Goal: Complete application form: Complete application form

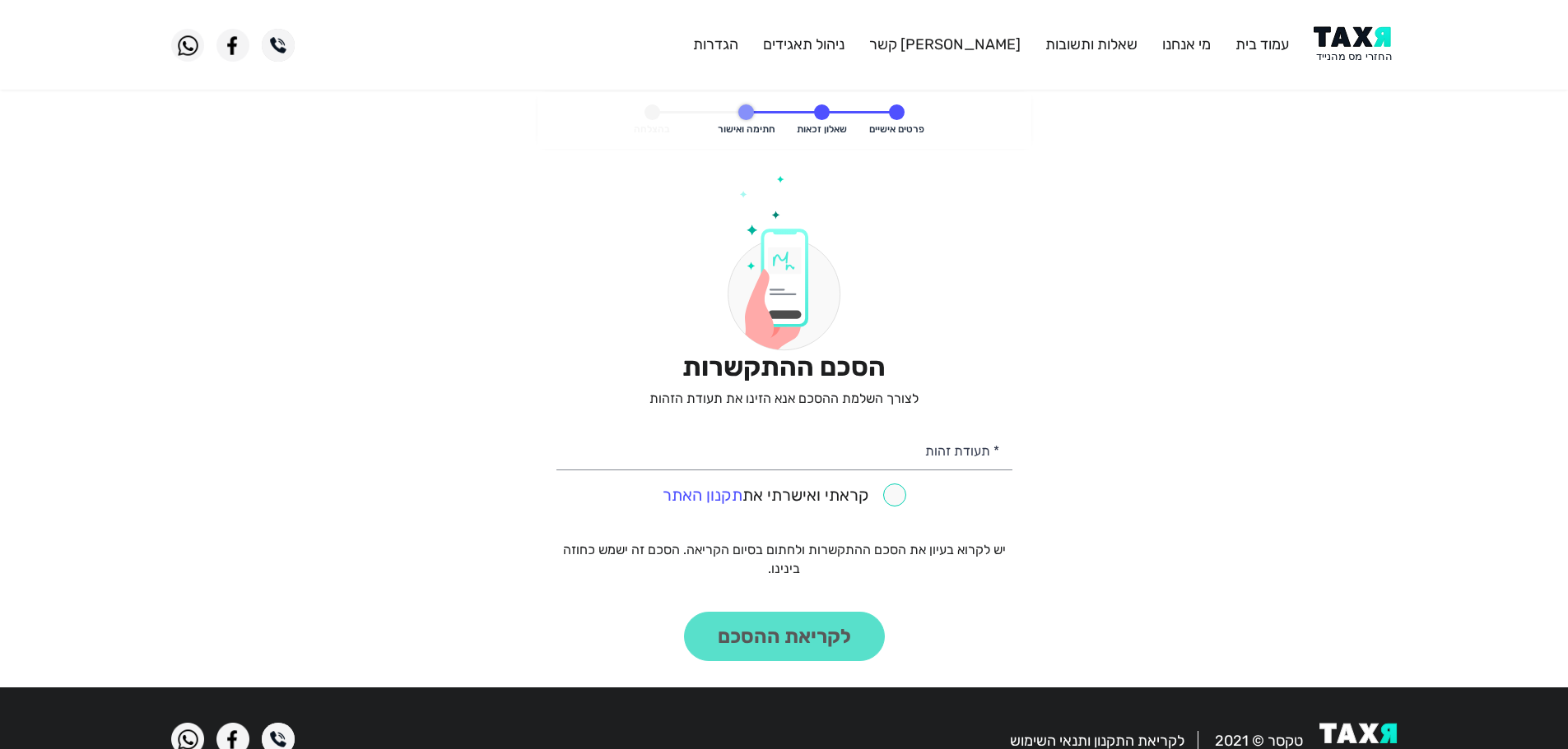
click at [1361, 21] on header "עמוד בית מי אנחנו שאלות ותשובות [PERSON_NAME] קשר ניהול תאגידים הגדרות" at bounding box center [784, 45] width 1568 height 89
click at [1358, 38] on img at bounding box center [1355, 45] width 83 height 37
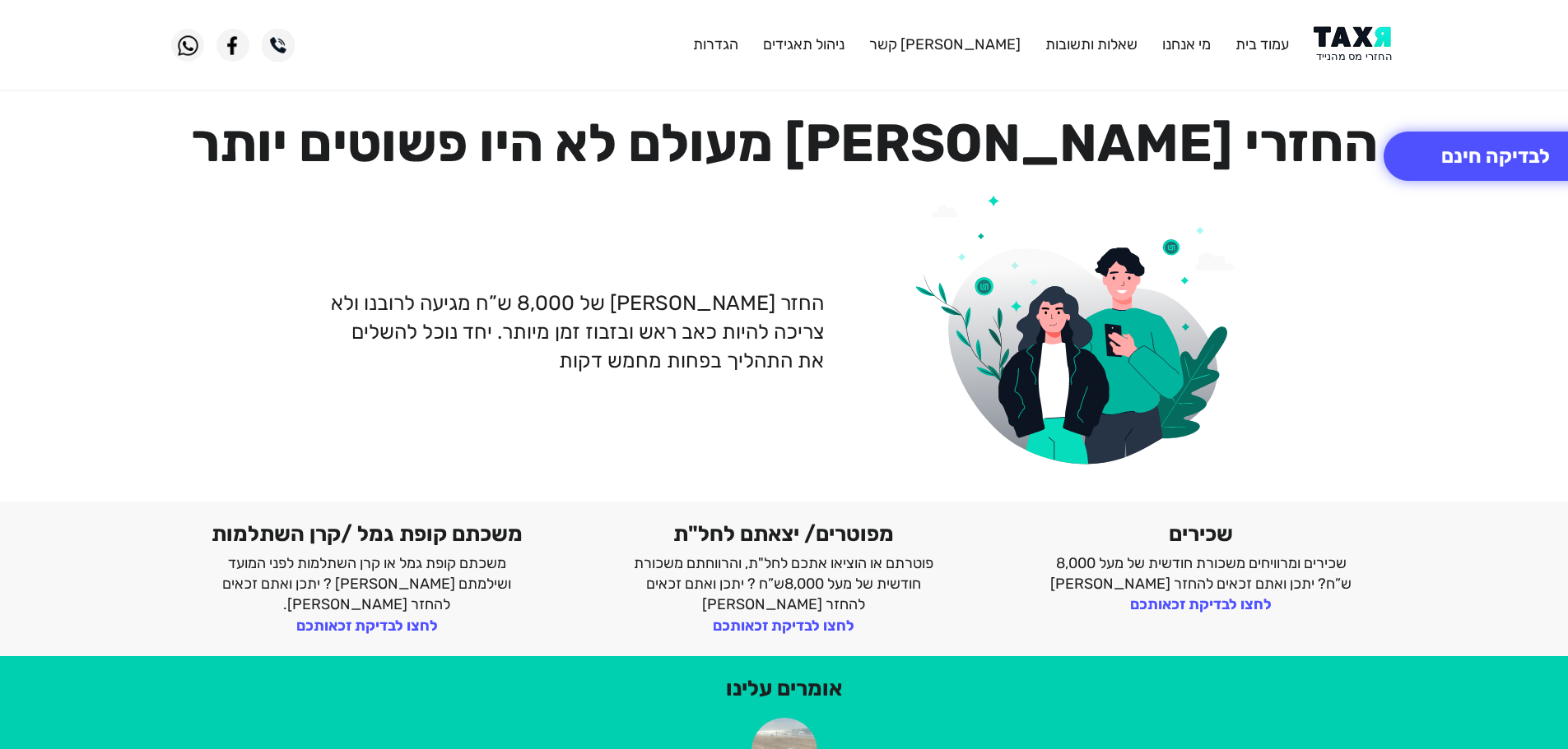
click at [1343, 46] on img at bounding box center [1355, 45] width 83 height 37
click at [1366, 54] on img at bounding box center [1355, 45] width 83 height 37
click at [1505, 153] on button "לבדיקה חינם" at bounding box center [1496, 157] width 224 height 50
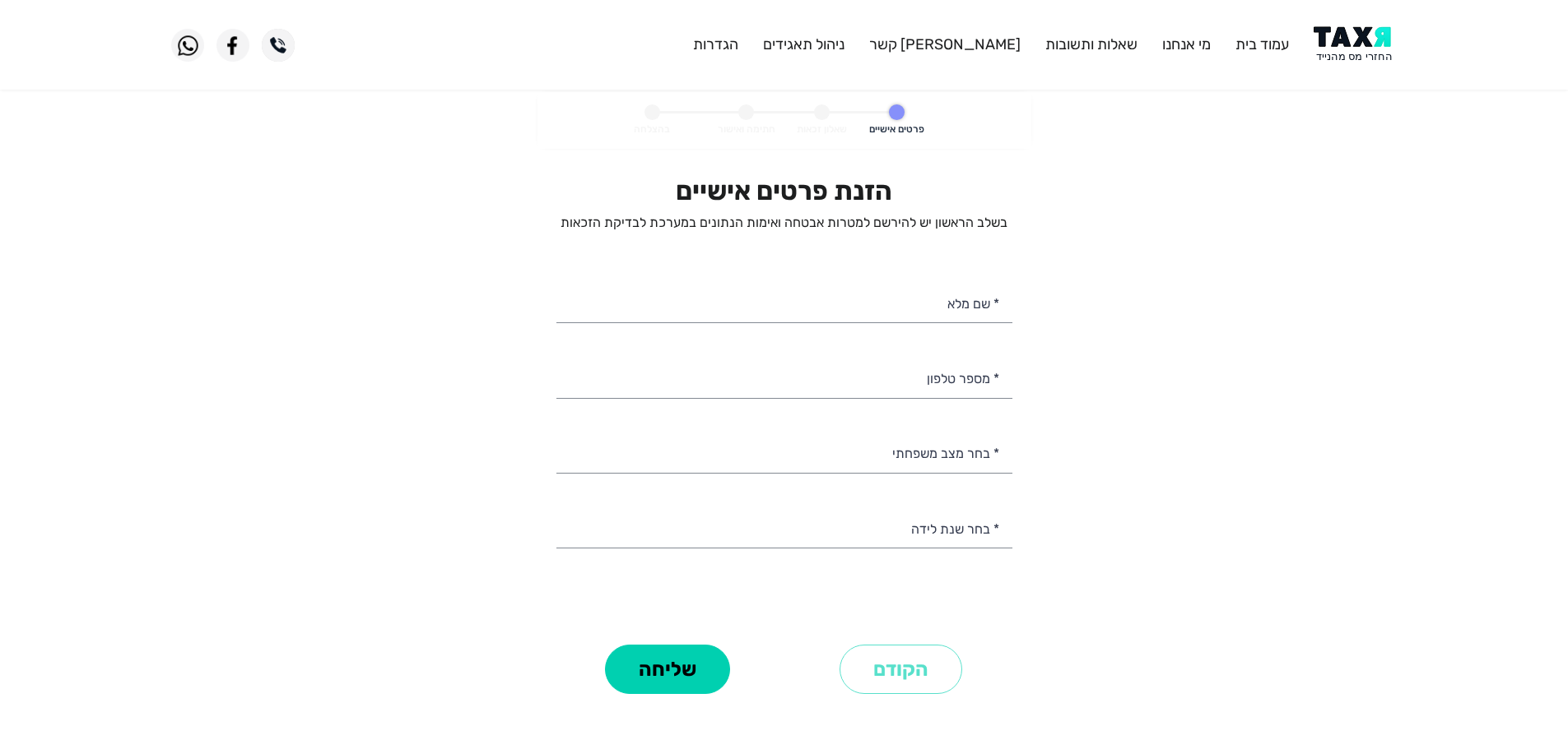
select select
click at [937, 380] on input "* מספר טלפון" at bounding box center [784, 377] width 456 height 42
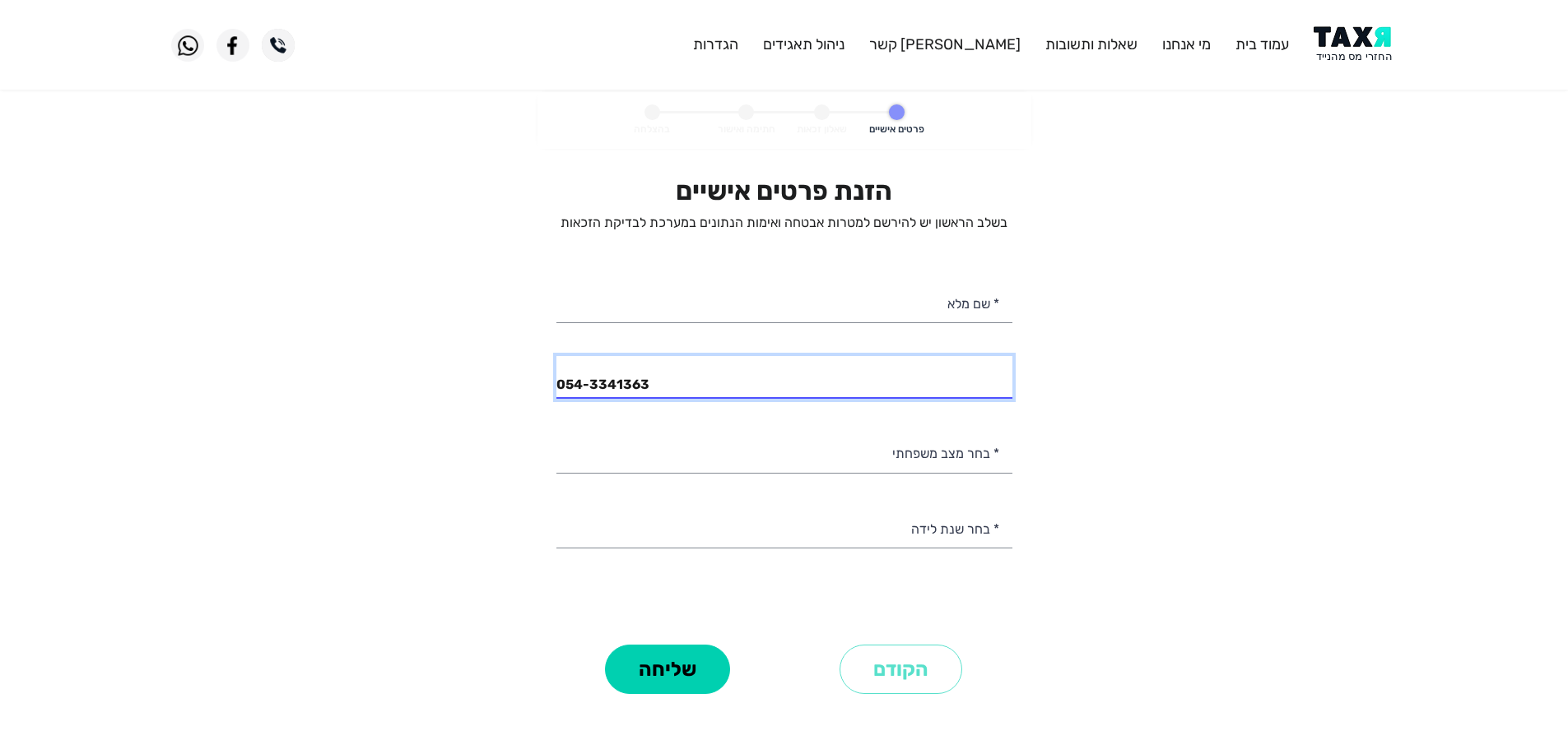
type input "054-3341363"
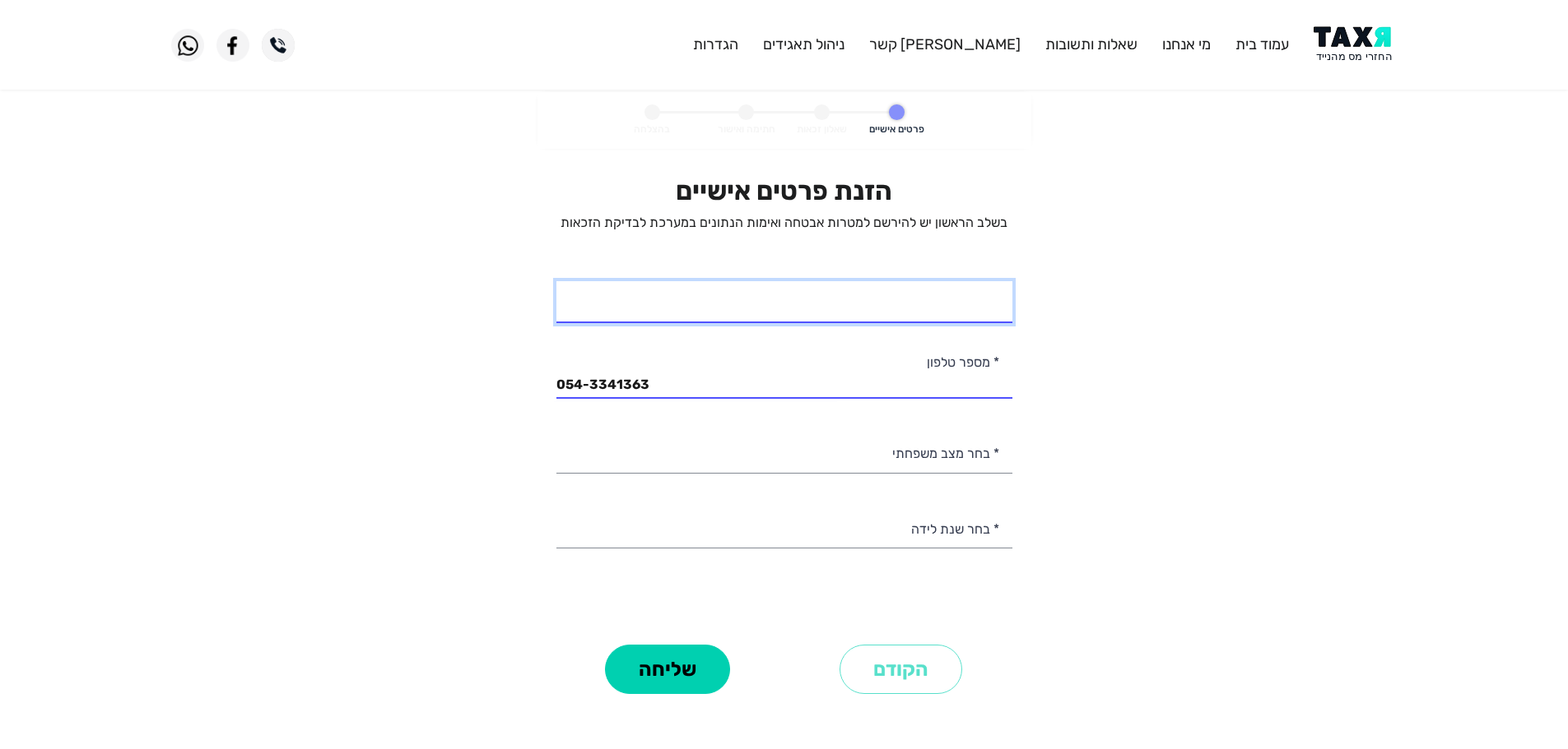
click at [903, 308] on input "* שם מלא" at bounding box center [784, 303] width 456 height 42
type input "יניב גבייהו"
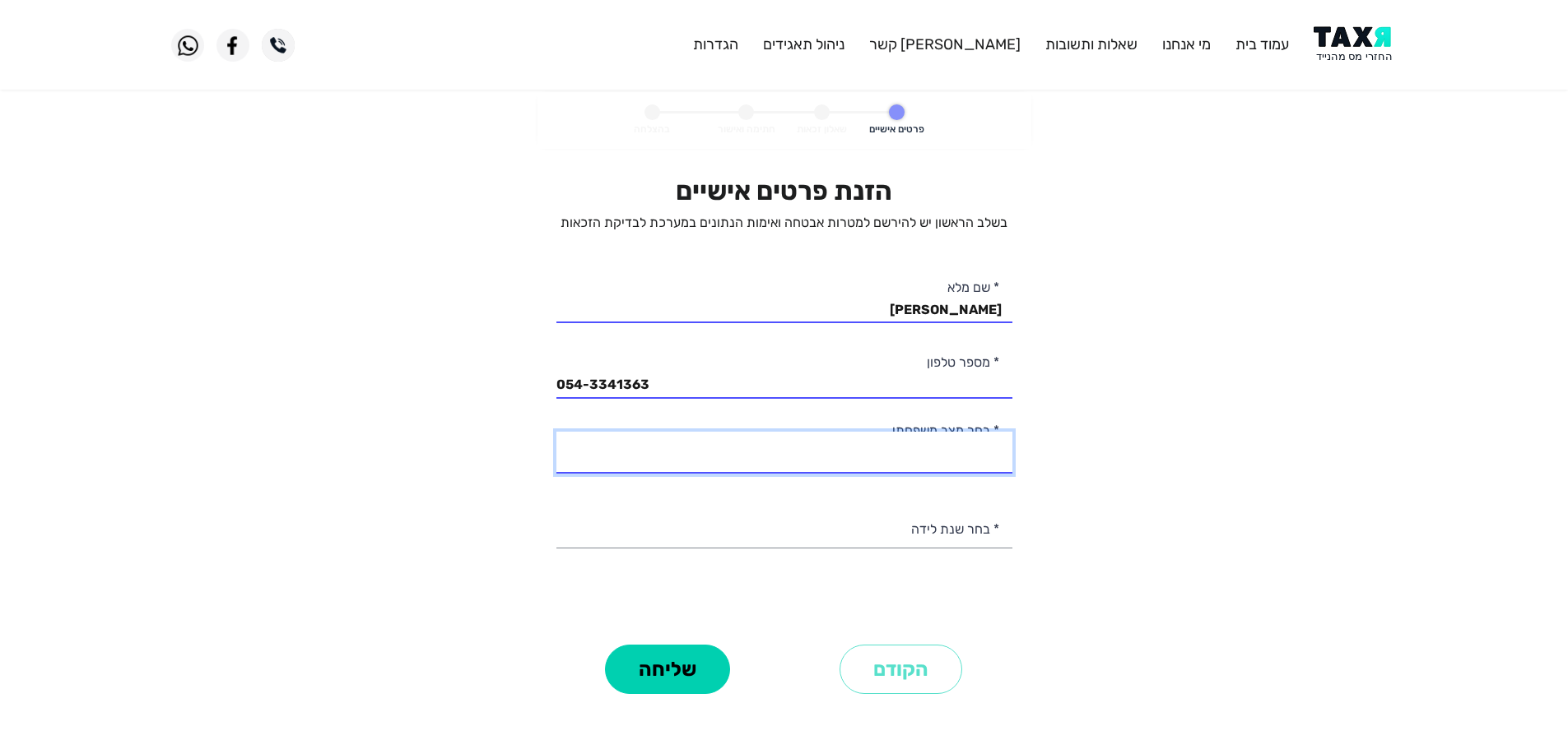
click at [977, 458] on select "רווק/ה נשוי/אה גרוש/ה אלמן/נה" at bounding box center [784, 452] width 456 height 42
select select "1: Single"
click at [557, 432] on select "רווק/ה נשוי/אה גרוש/ה אלמן/נה" at bounding box center [784, 452] width 456 height 42
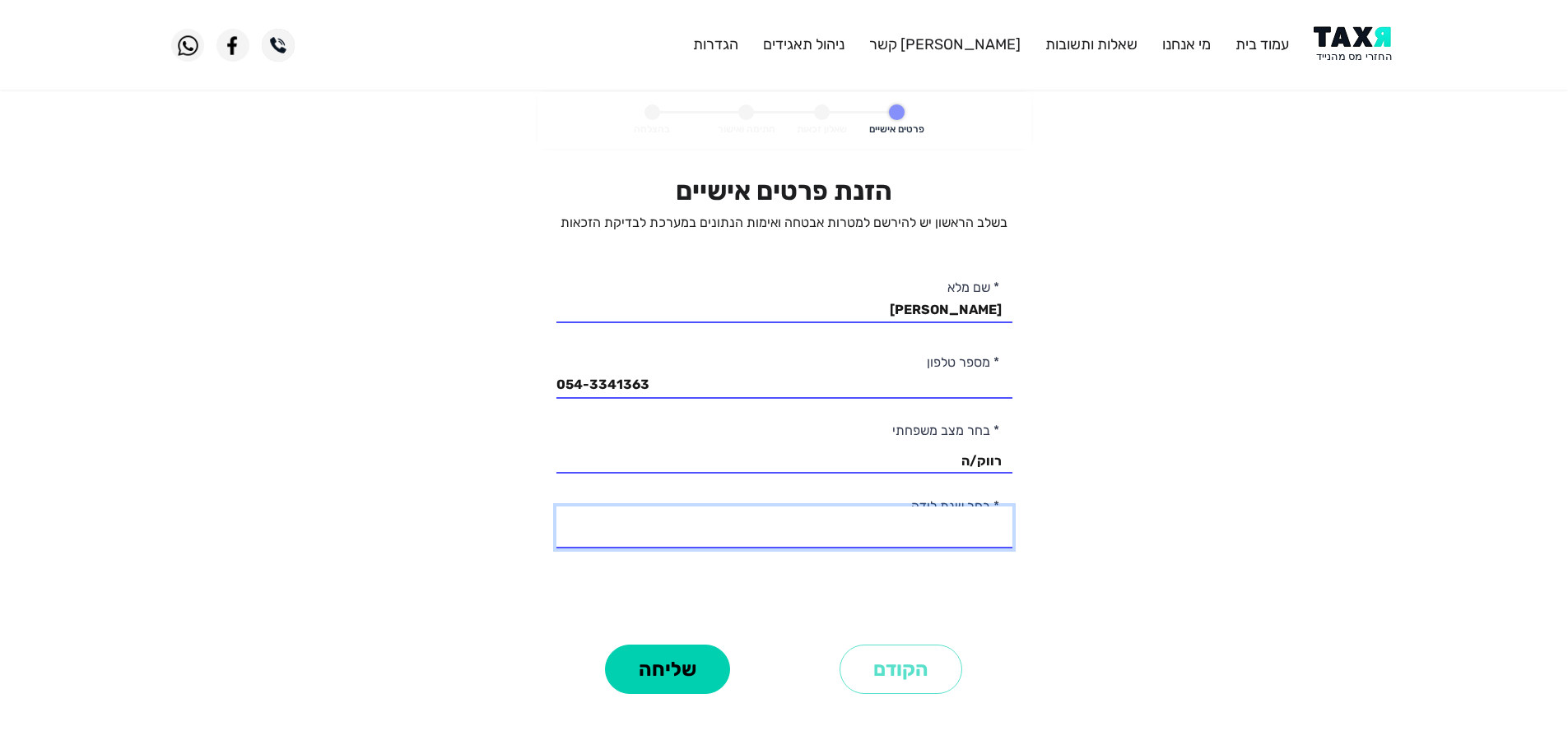
click at [981, 532] on select "2003 2002 2001 2000 1999 1998 1997 1996 1995 1994 1993 1992 1991 1990 1989 1988…" at bounding box center [784, 528] width 456 height 42
click at [1045, 325] on personal-details "פרטים אישיים שאלון זכאות חתימה ואישור בהצלחה הזנת פרטים אישיים בשלב הראשון יש ל…" at bounding box center [784, 419] width 1568 height 653
click at [946, 530] on select "2003 2002 2001 2000 1999 1998 1997 1996 1995 1994 1993 1992 1991 1990 1989 1988…" at bounding box center [784, 528] width 456 height 42
select select "6: 1998"
click at [557, 507] on select "2003 2002 2001 2000 1999 1998 1997 1996 1995 1994 1993 1992 1991 1990 1989 1988…" at bounding box center [784, 528] width 456 height 42
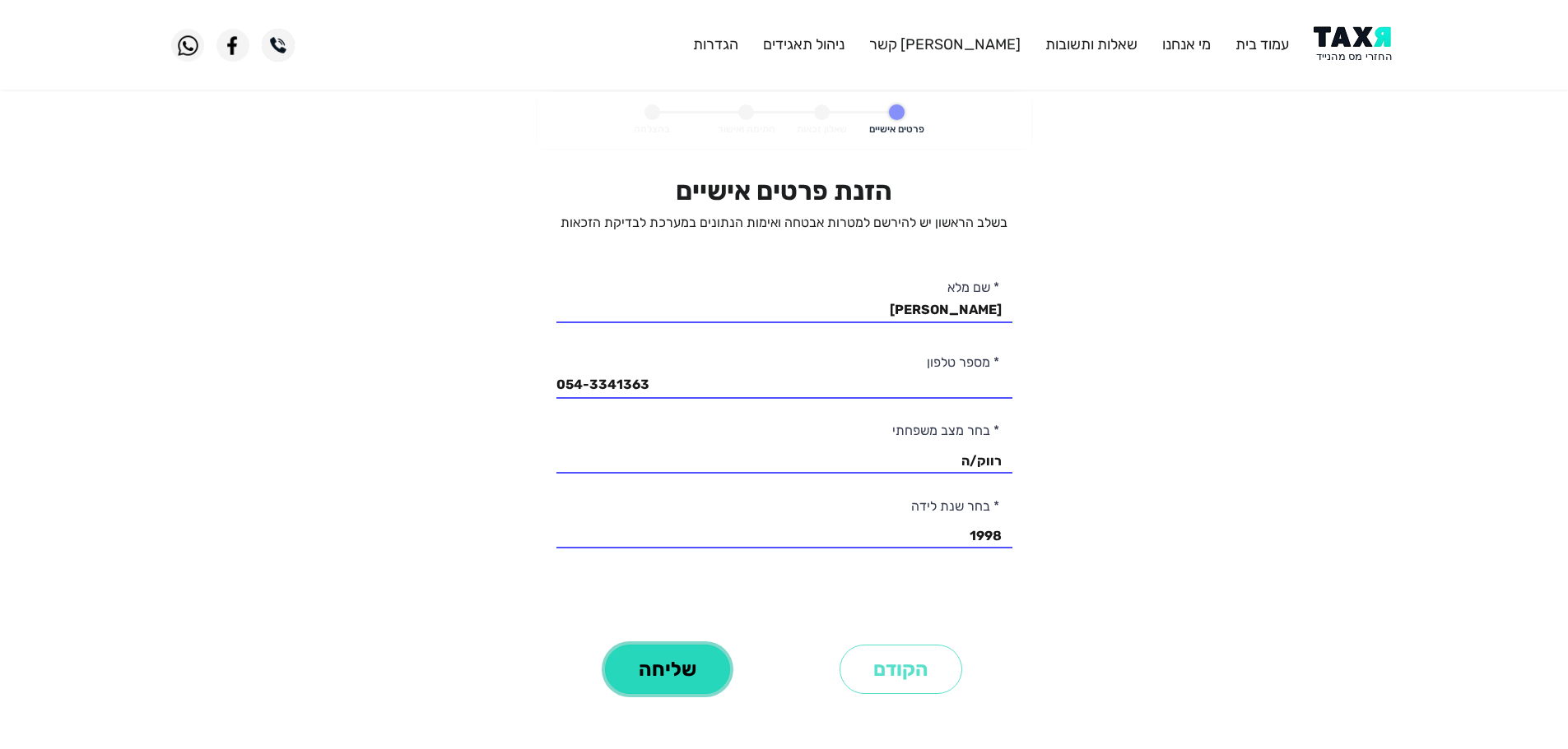
click at [701, 672] on button "שליחה" at bounding box center [667, 670] width 125 height 50
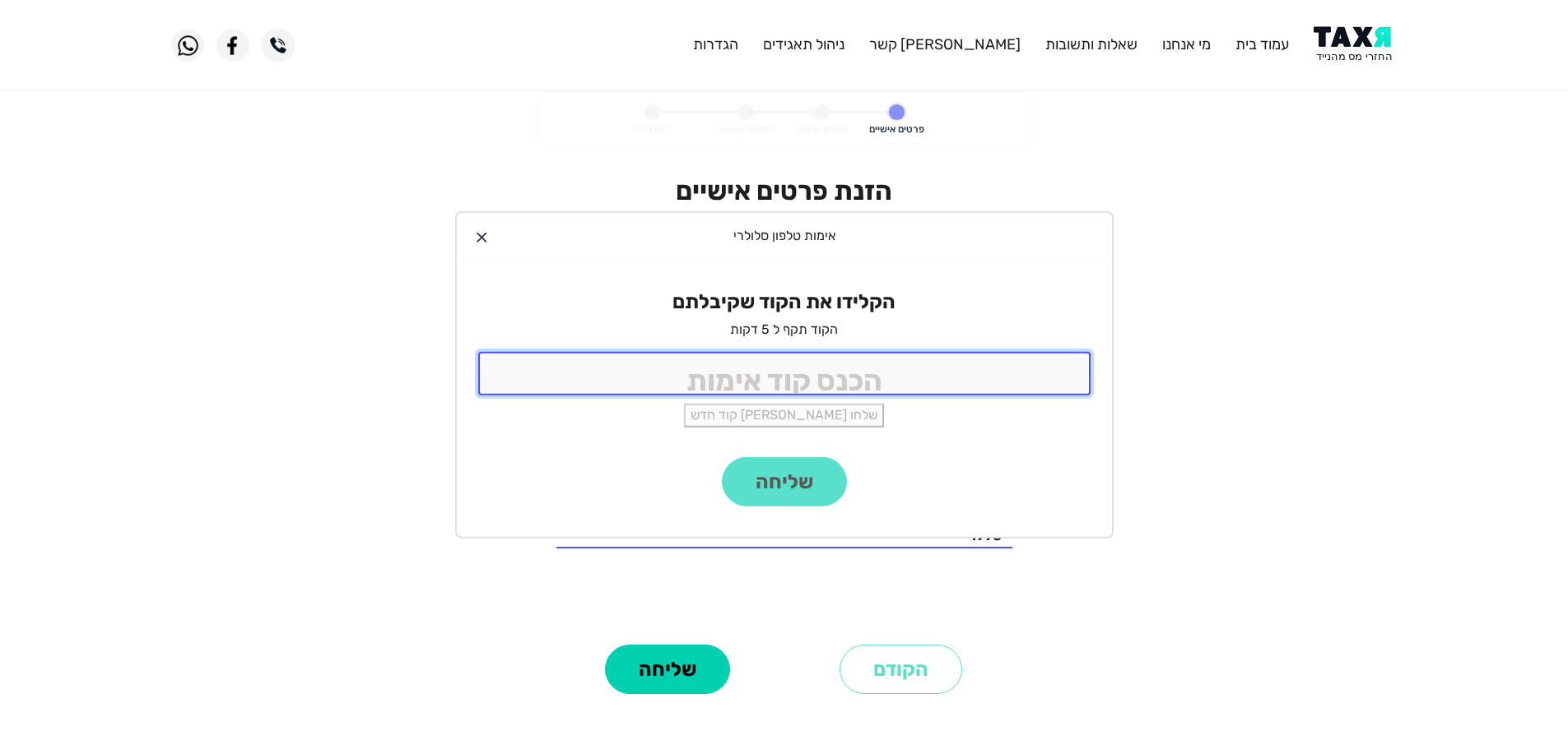
click at [847, 379] on input "tel" at bounding box center [784, 374] width 612 height 44
type input "9988"
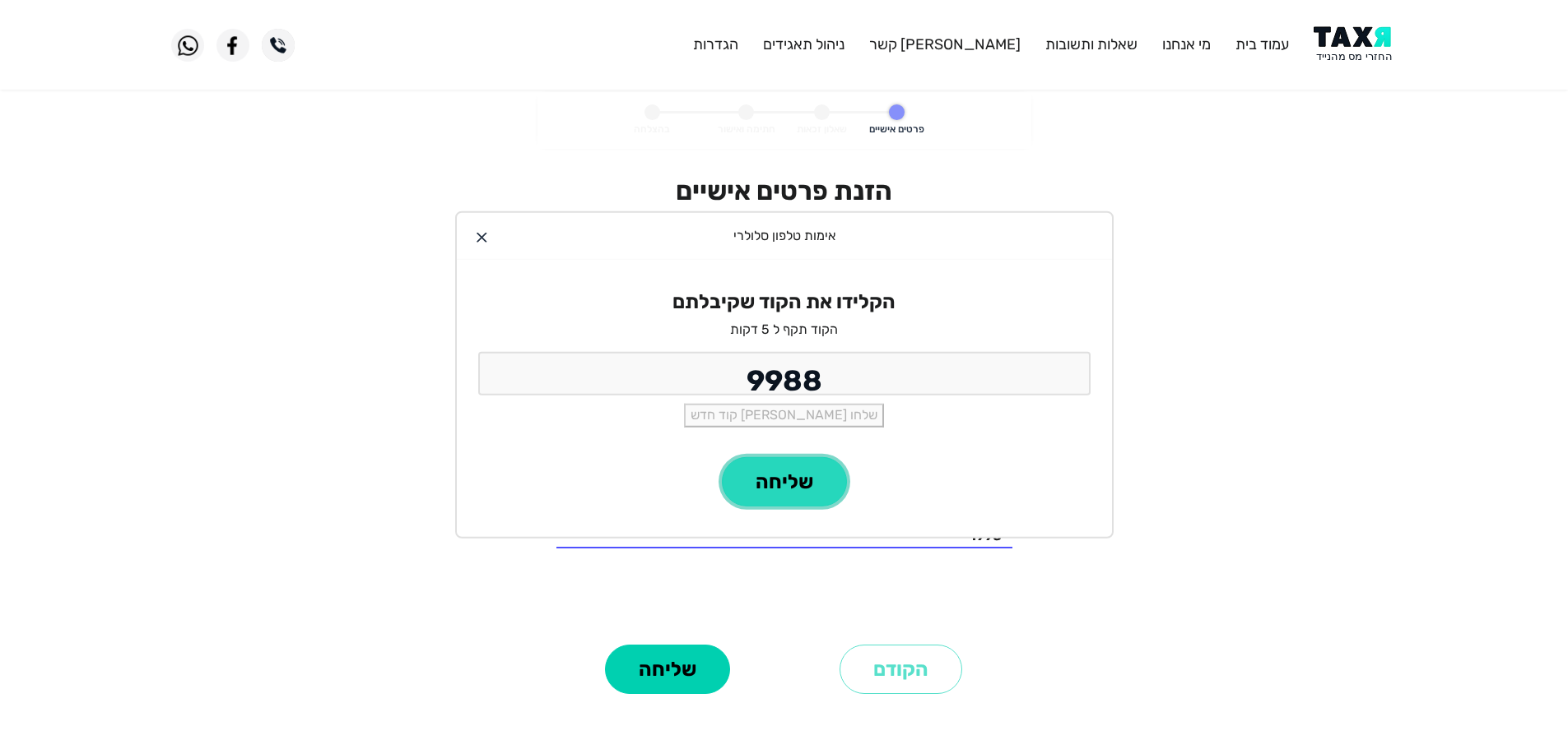
click at [809, 479] on button "שליחה" at bounding box center [784, 482] width 125 height 50
